Goal: Task Accomplishment & Management: Manage account settings

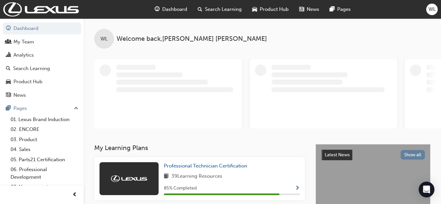
click at [28, 43] on div "My Team" at bounding box center [23, 42] width 21 height 8
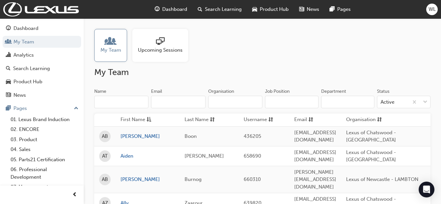
click at [118, 102] on input "Name" at bounding box center [121, 102] width 54 height 12
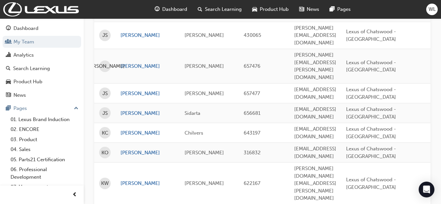
scroll to position [871, 0]
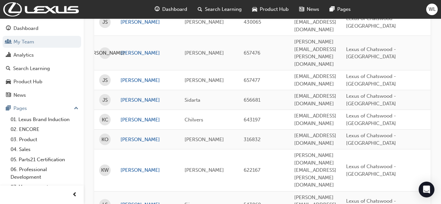
type input "s"
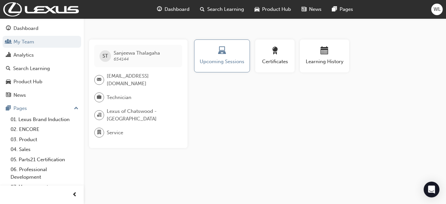
click at [326, 55] on span "calendar-icon" at bounding box center [325, 51] width 8 height 9
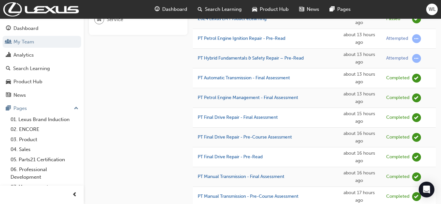
scroll to position [110, 0]
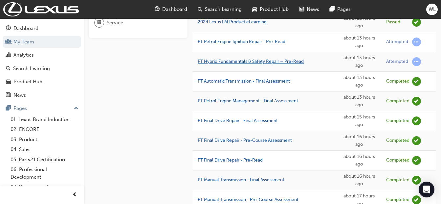
click at [295, 64] on link "PT Hybrid Fundamentals & Safety Repair – Pre-Read" at bounding box center [251, 61] width 106 height 6
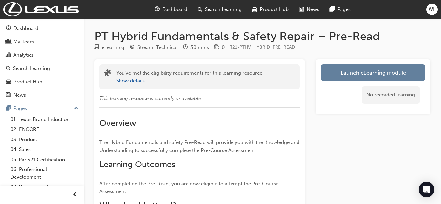
click at [383, 72] on link "Launch eLearning module" at bounding box center [373, 72] width 104 height 16
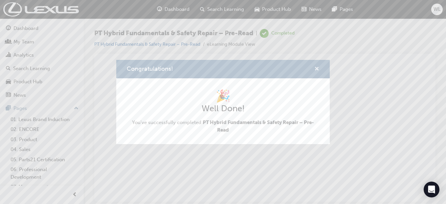
click at [315, 66] on span "cross-icon" at bounding box center [316, 69] width 5 height 6
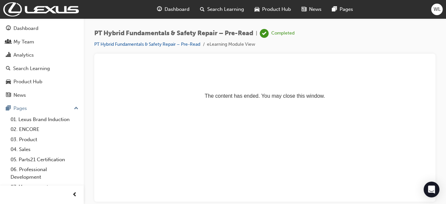
click at [31, 44] on div "My Team" at bounding box center [23, 42] width 21 height 8
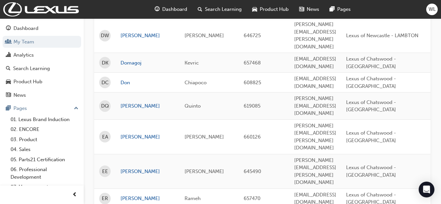
scroll to position [933, 0]
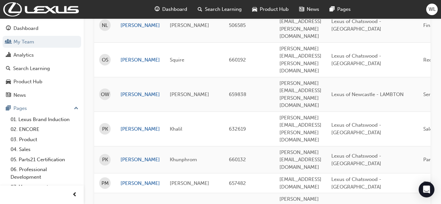
scroll to position [880, 0]
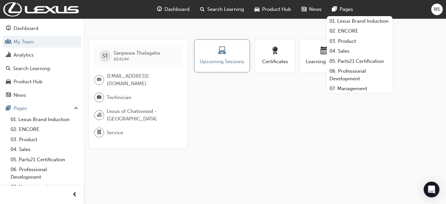
click at [306, 62] on span "Learning History" at bounding box center [324, 62] width 39 height 8
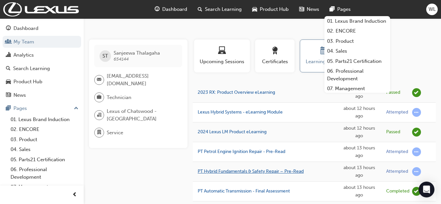
click at [275, 173] on link "PT Hybrid Fundamentals & Safety Repair – Pre-Read" at bounding box center [251, 171] width 106 height 6
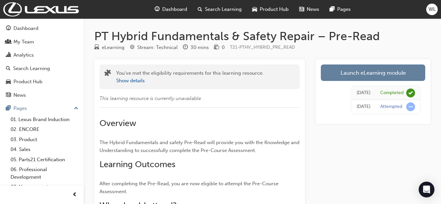
click at [408, 69] on link "Launch eLearning module" at bounding box center [373, 72] width 104 height 16
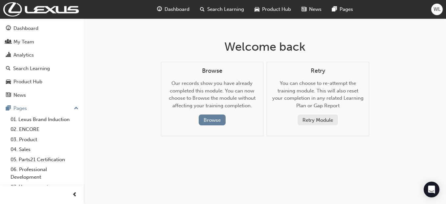
click at [175, 11] on span "Dashboard" at bounding box center [177, 10] width 25 height 8
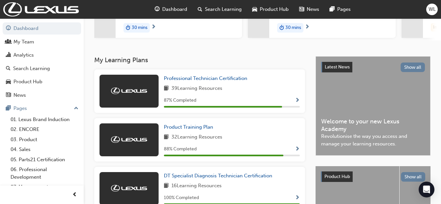
scroll to position [114, 0]
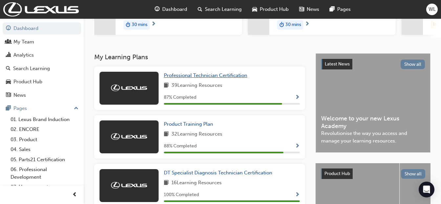
click at [223, 78] on span "Professional Technician Certification" at bounding box center [205, 75] width 83 height 6
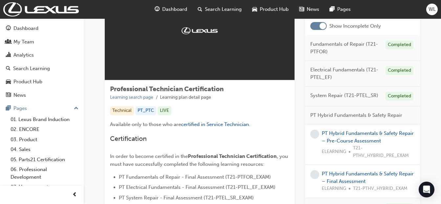
scroll to position [66, 0]
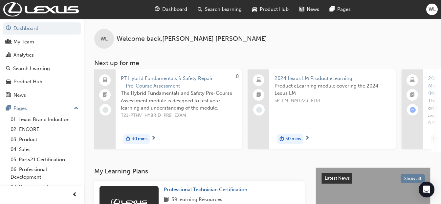
click at [31, 44] on div "My Team" at bounding box center [23, 42] width 21 height 8
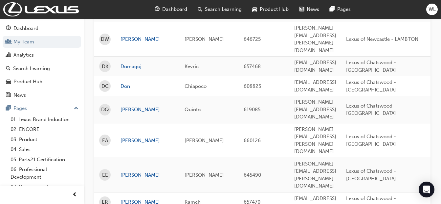
scroll to position [924, 0]
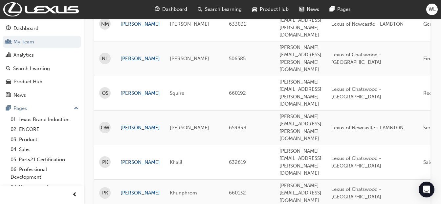
scroll to position [858, 0]
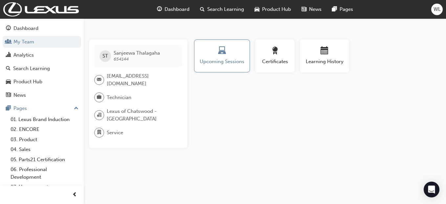
click at [331, 63] on span "Learning History" at bounding box center [324, 62] width 39 height 8
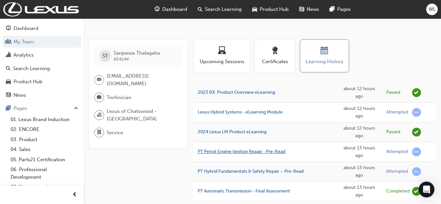
click at [274, 151] on link "PT Petrol Engine Ignition Repair - Pre-Read" at bounding box center [242, 151] width 88 height 6
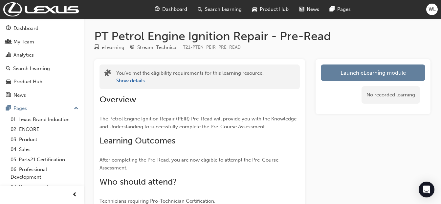
click at [362, 71] on link "Launch eLearning module" at bounding box center [373, 72] width 104 height 16
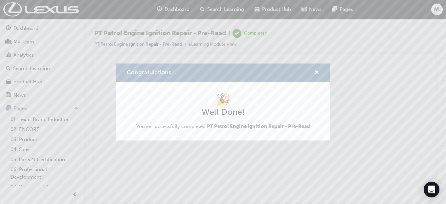
click at [317, 71] on span "cross-icon" at bounding box center [316, 73] width 5 height 6
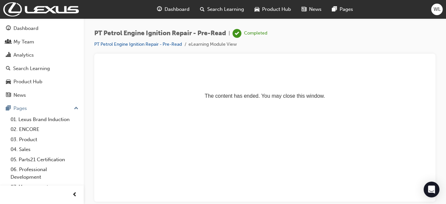
click at [182, 7] on span "Dashboard" at bounding box center [177, 10] width 25 height 8
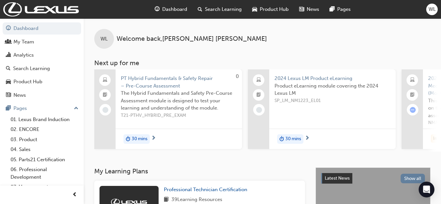
click at [33, 42] on div "My Team" at bounding box center [23, 42] width 21 height 8
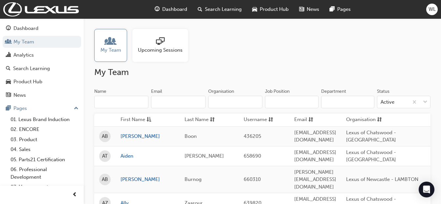
click at [135, 104] on input "Name" at bounding box center [121, 102] width 54 height 12
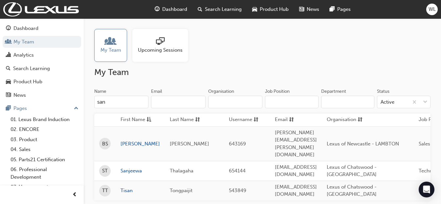
type input "san"
click at [129, 167] on link "Sanjeewa" at bounding box center [140, 171] width 39 height 8
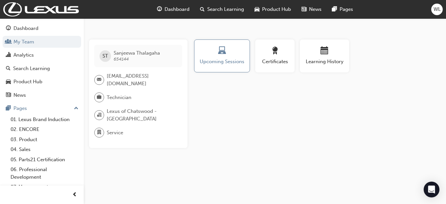
click at [338, 64] on span "Learning History" at bounding box center [324, 62] width 39 height 8
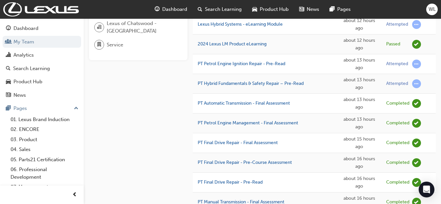
scroll to position [83, 0]
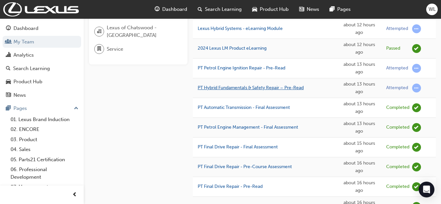
click at [290, 88] on link "PT Hybrid Fundamentals & Safety Repair – Pre-Read" at bounding box center [251, 88] width 106 height 6
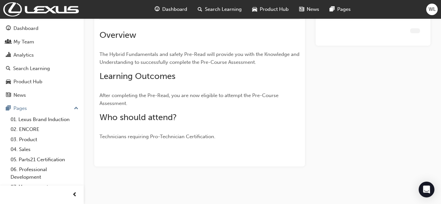
scroll to position [83, 0]
